Goal: Transaction & Acquisition: Purchase product/service

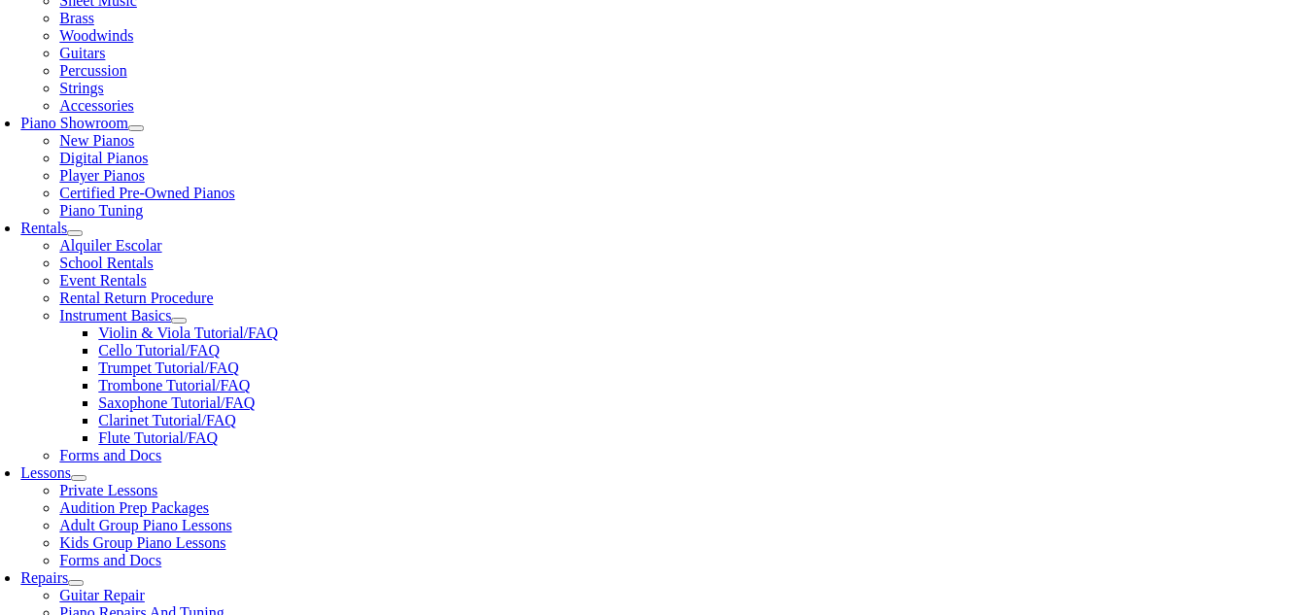
scroll to position [485, 0]
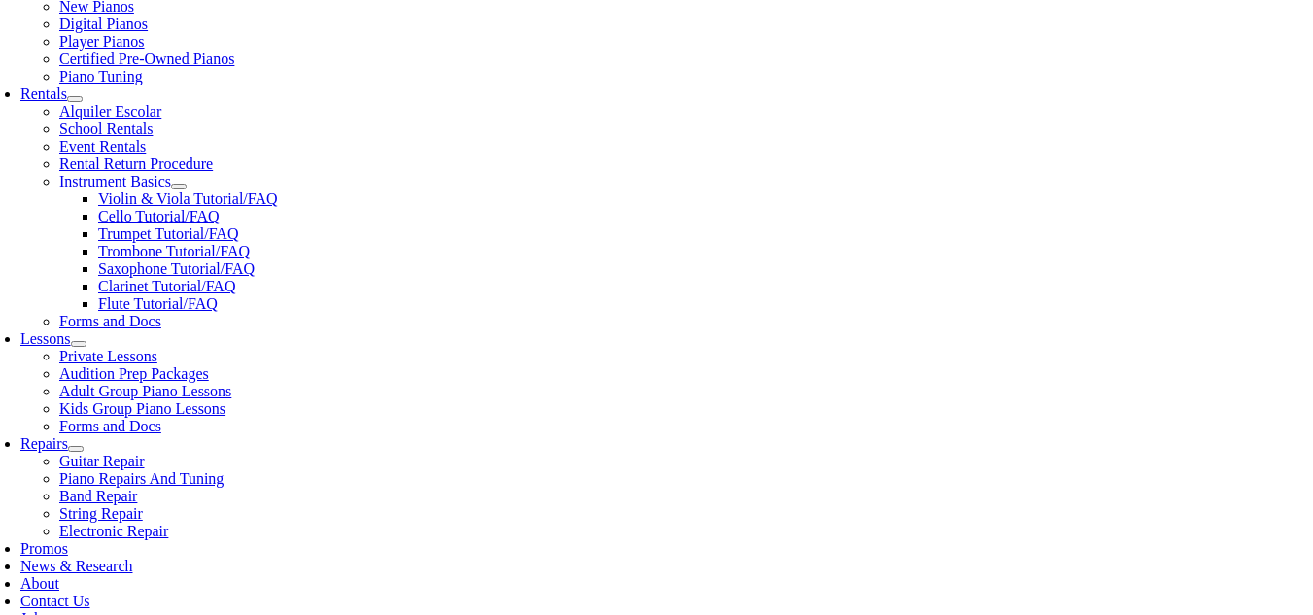
scroll to position [619, 0]
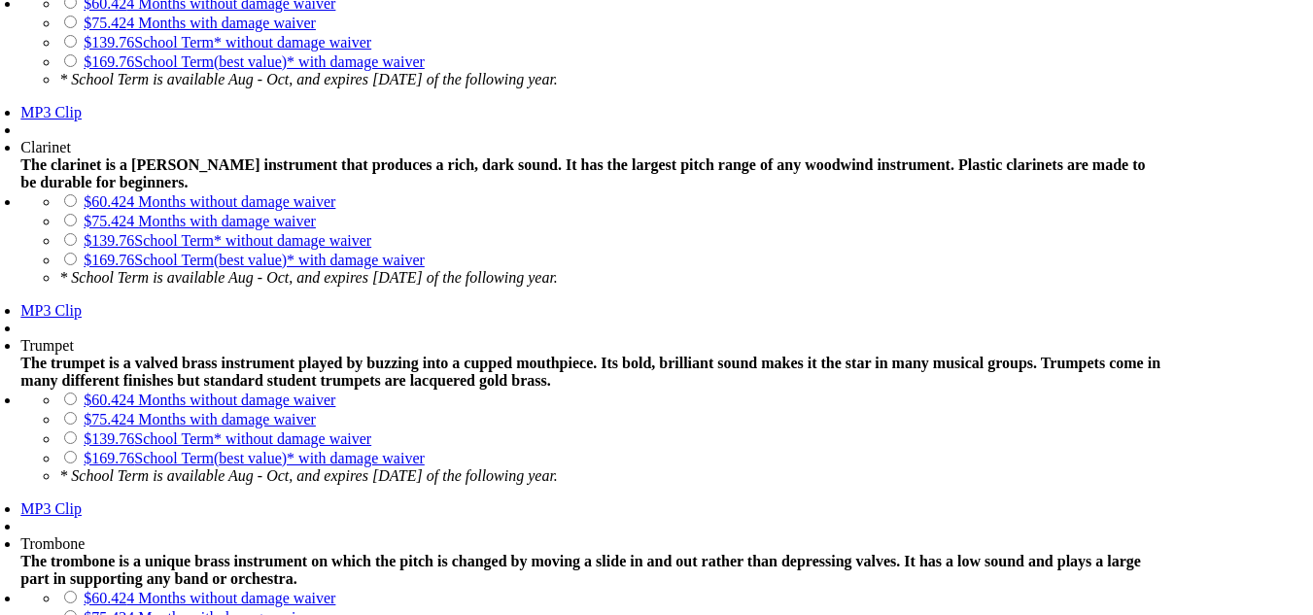
scroll to position [1717, 0]
drag, startPoint x: 464, startPoint y: 370, endPoint x: 468, endPoint y: 409, distance: 39.1
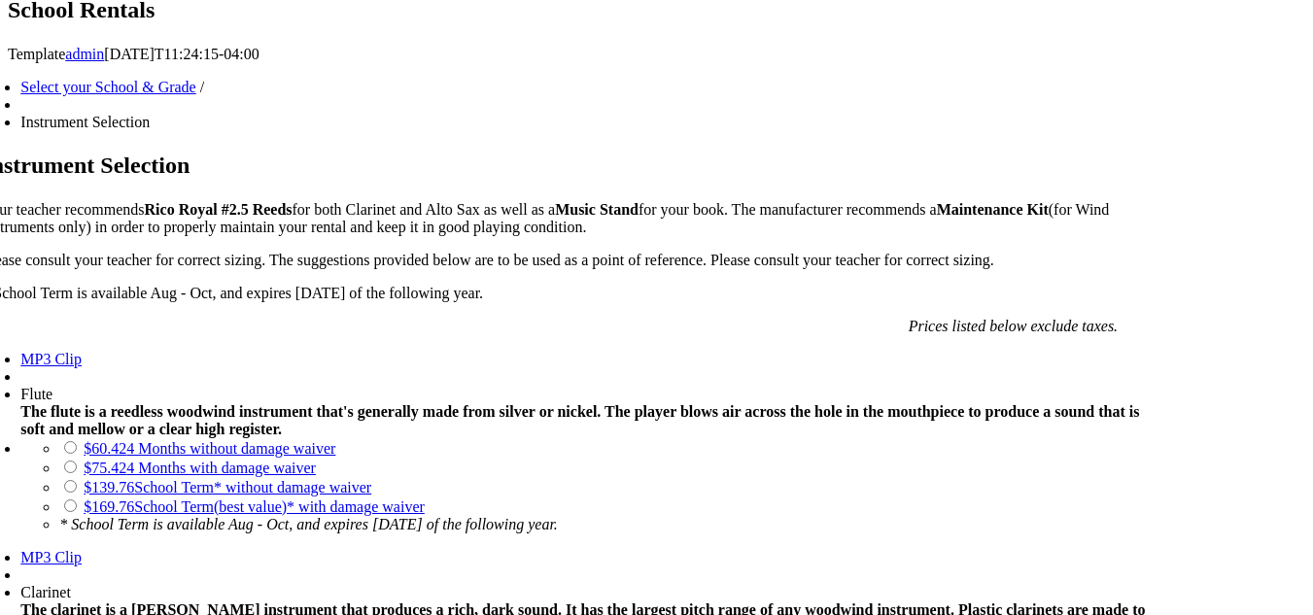
scroll to position [1272, 0]
